Goal: Task Accomplishment & Management: Complete application form

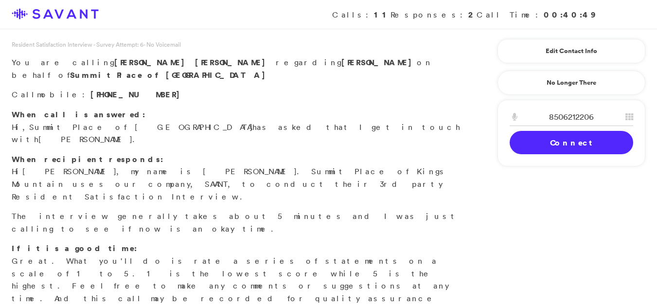
click at [556, 148] on link "Connect" at bounding box center [572, 142] width 124 height 23
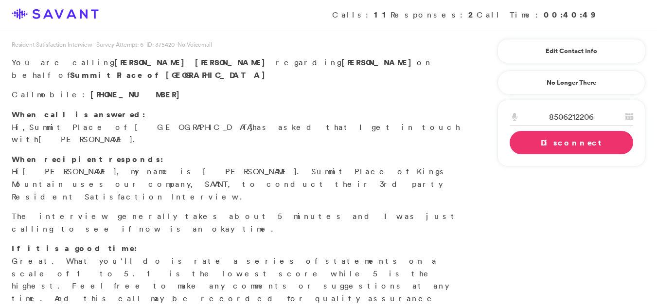
click at [556, 148] on link "Disconnect" at bounding box center [572, 142] width 124 height 23
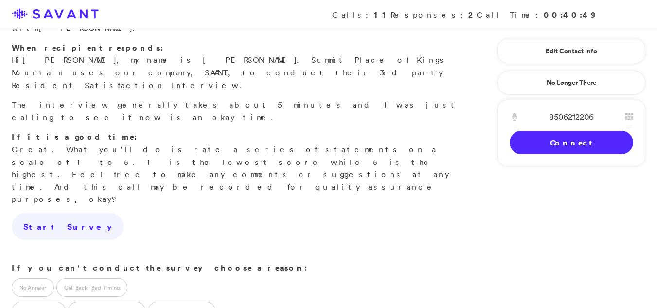
scroll to position [209, 0]
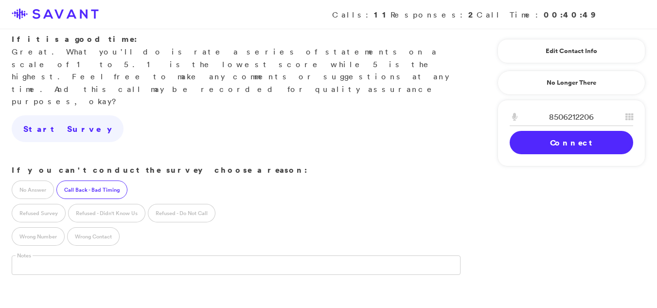
click at [79, 181] on label "Call Back - Bad Timing" at bounding box center [91, 190] width 71 height 18
click at [36, 255] on input "text" at bounding box center [79, 264] width 134 height 18
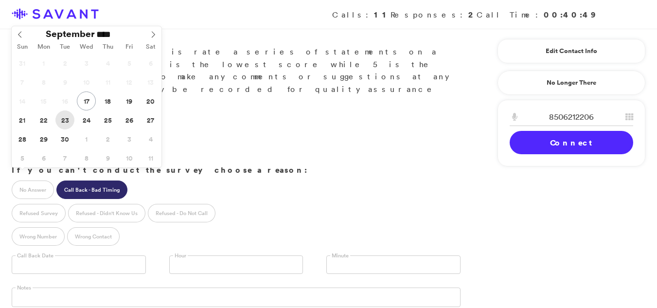
type input "**********"
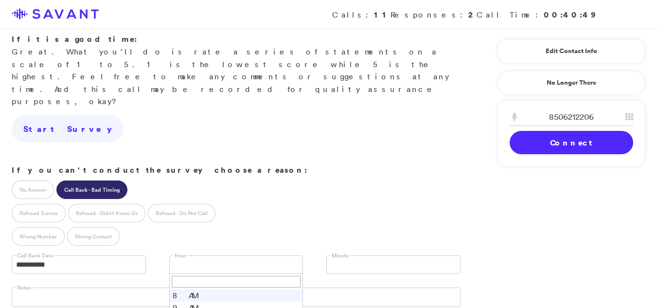
click at [195, 255] on link at bounding box center [236, 264] width 134 height 18
click at [359, 255] on link at bounding box center [394, 264] width 134 height 18
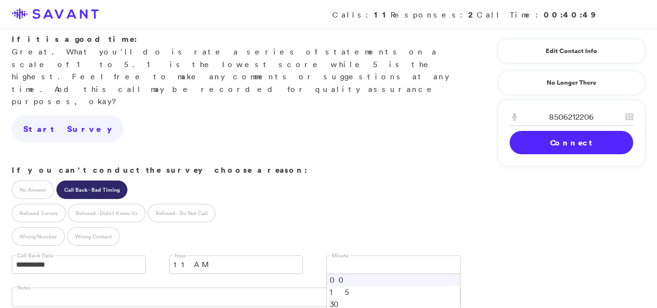
click at [350, 274] on li "00" at bounding box center [393, 280] width 133 height 12
